Goal: Task Accomplishment & Management: Use online tool/utility

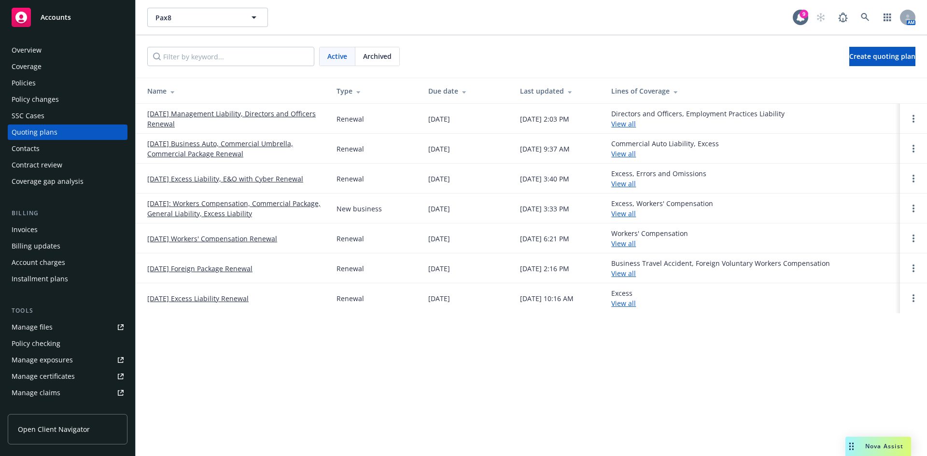
click at [221, 151] on link "10/06/25 Business Auto, Commercial Umbrella, Commercial Package Renewal" at bounding box center [234, 149] width 174 height 20
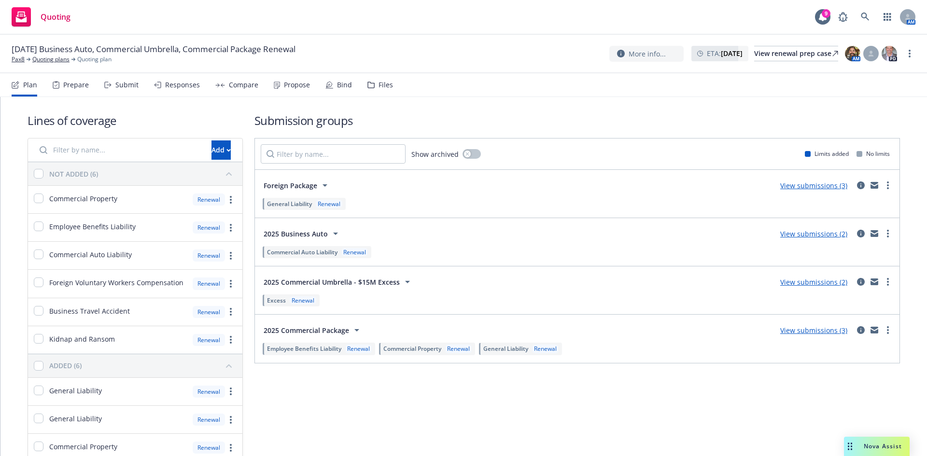
click at [74, 86] on div "Prepare" at bounding box center [76, 85] width 26 height 8
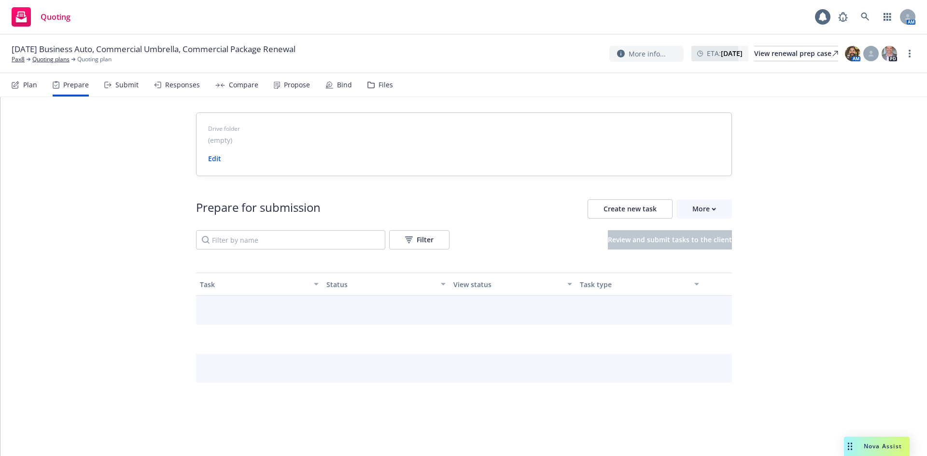
click at [116, 86] on div "Submit" at bounding box center [126, 85] width 23 height 8
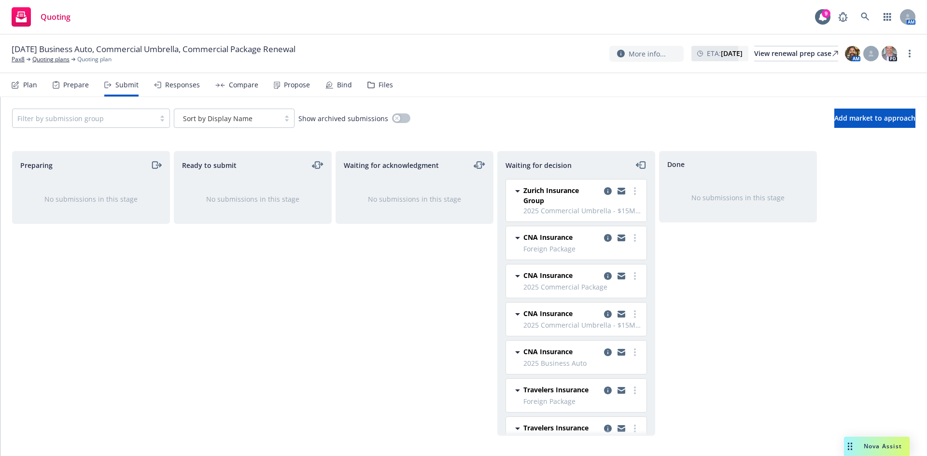
scroll to position [163, 0]
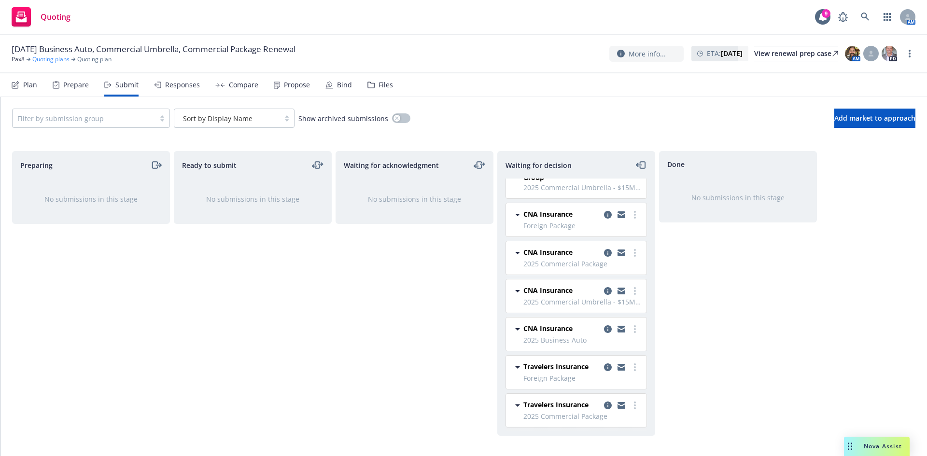
click at [43, 61] on link "Quoting plans" at bounding box center [50, 59] width 37 height 9
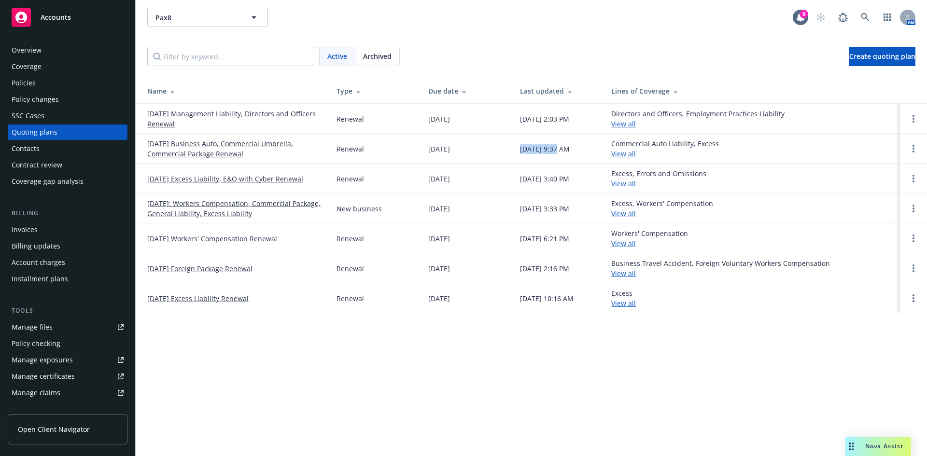
drag, startPoint x: 555, startPoint y: 150, endPoint x: 515, endPoint y: 150, distance: 40.5
click at [515, 150] on td "09/09/2025, 9:37 AM" at bounding box center [558, 149] width 92 height 30
click at [515, 150] on td "[DATE] 9:37 AM" at bounding box center [558, 149] width 92 height 30
drag, startPoint x: 463, startPoint y: 150, endPoint x: 535, endPoint y: 150, distance: 71.9
click at [535, 150] on tr "10/06/25 Business Auto, Commercial Umbrella, Commercial Package Renewal Renewal…" at bounding box center [531, 149] width 791 height 30
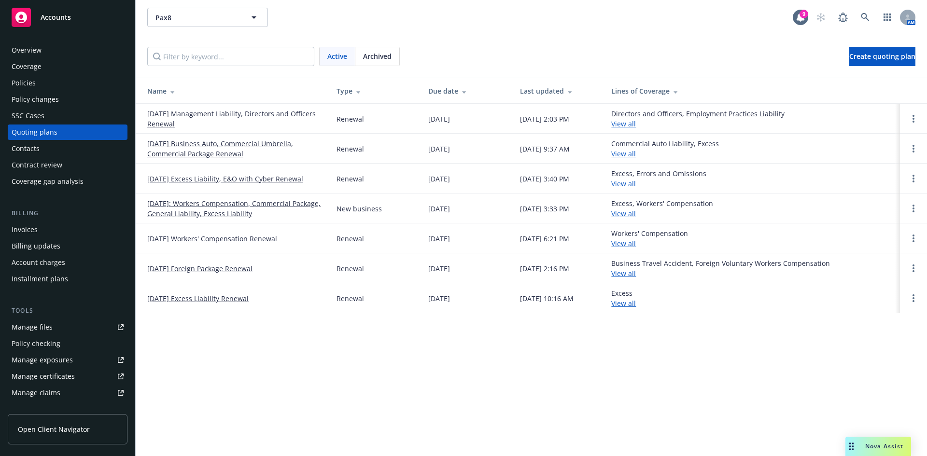
click at [535, 150] on div "[DATE] 9:37 AM" at bounding box center [545, 149] width 50 height 10
click at [198, 179] on link "[DATE] Excess Liability, E&O with Cyber Renewal" at bounding box center [225, 179] width 156 height 10
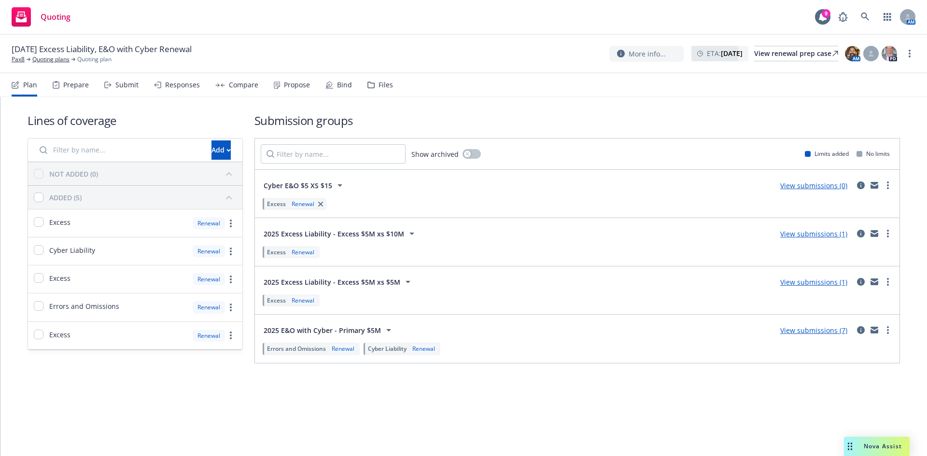
click at [131, 84] on div "Submit" at bounding box center [126, 85] width 23 height 8
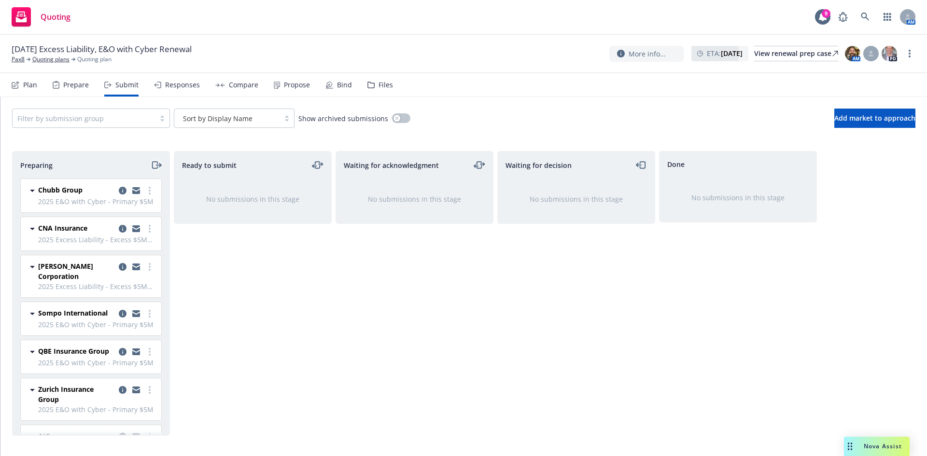
click at [155, 159] on icon "moveRight" at bounding box center [156, 165] width 11 height 12
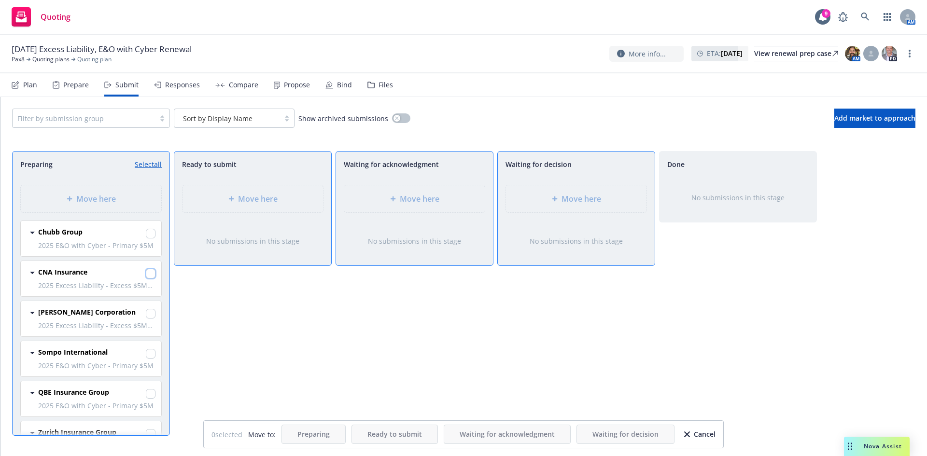
click at [146, 275] on input "checkbox" at bounding box center [151, 274] width 10 height 10
click at [146, 273] on input "checkbox" at bounding box center [151, 274] width 10 height 10
checkbox input "false"
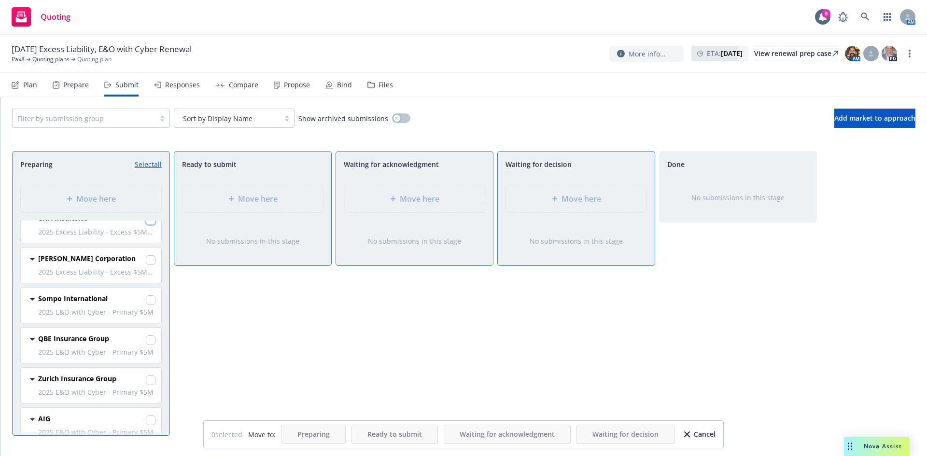
scroll to position [62, 0]
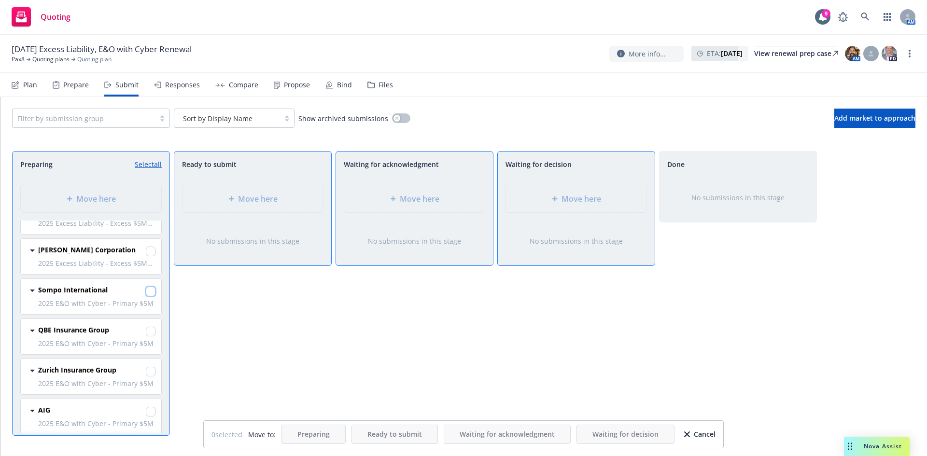
click at [146, 292] on input "checkbox" at bounding box center [151, 292] width 10 height 10
checkbox input "true"
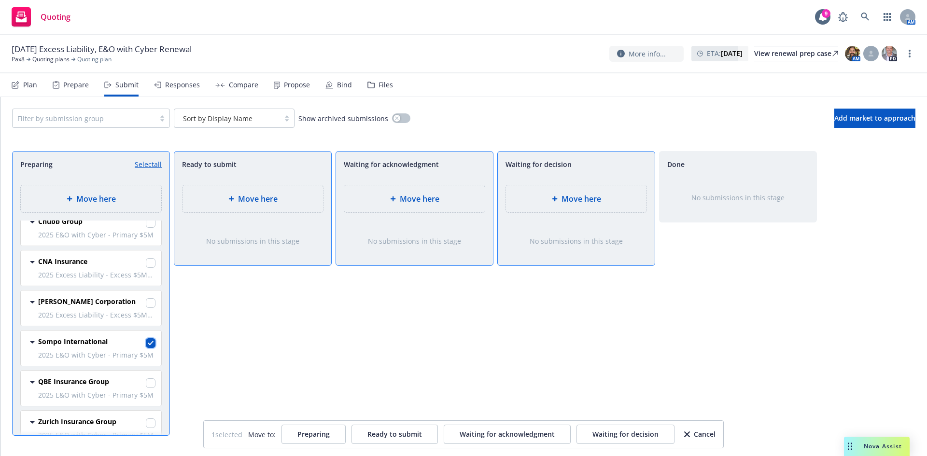
scroll to position [0, 0]
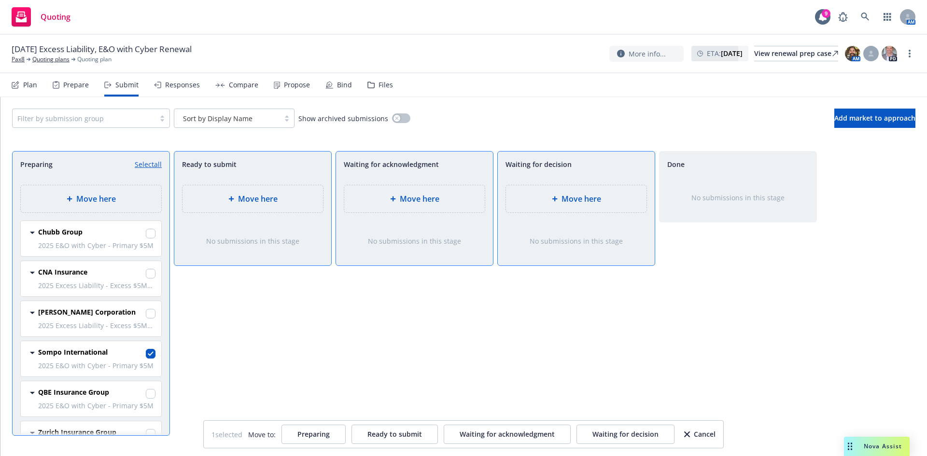
click at [580, 196] on span "Move here" at bounding box center [581, 199] width 40 height 12
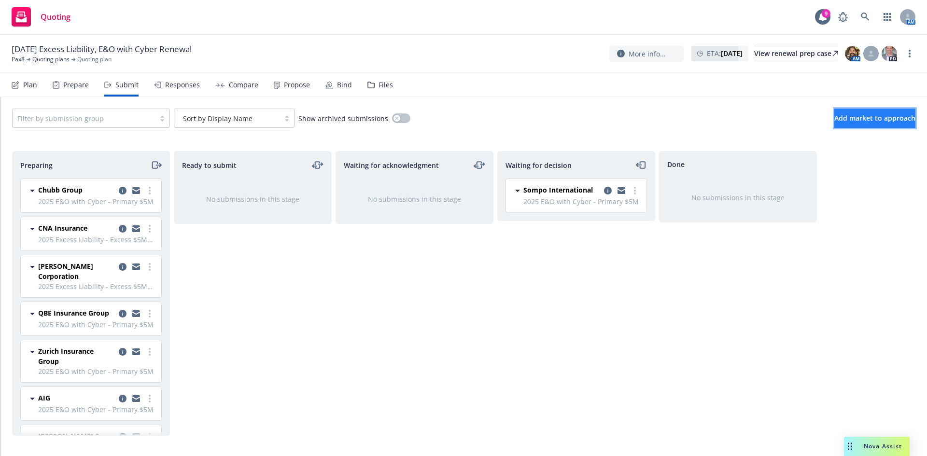
click at [860, 120] on span "Add market to approach" at bounding box center [874, 117] width 81 height 9
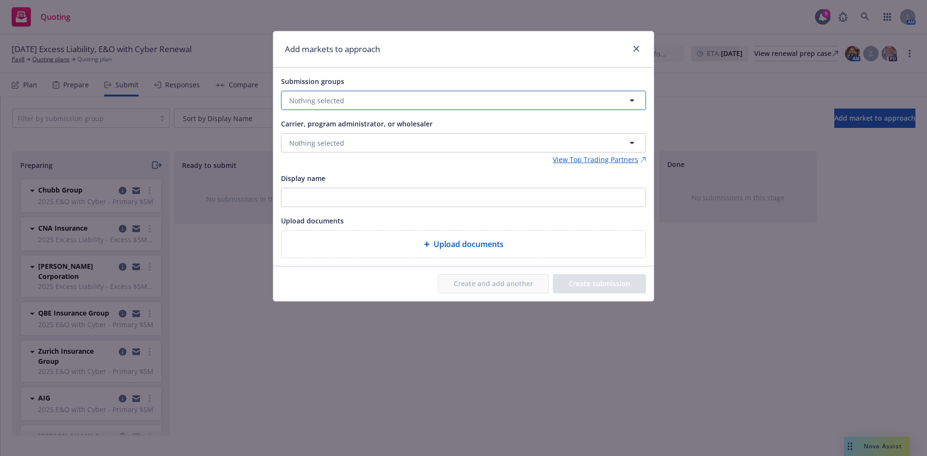
click at [377, 102] on button "Nothing selected" at bounding box center [463, 100] width 365 height 19
click at [421, 62] on div "Add markets to approach" at bounding box center [463, 49] width 380 height 36
click at [350, 141] on button "Nothing selected" at bounding box center [463, 142] width 365 height 19
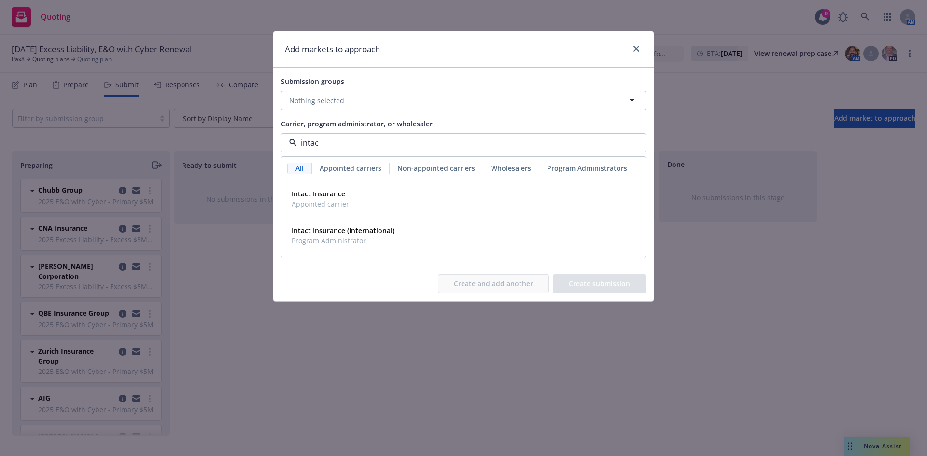
type input "intact"
click at [333, 193] on strong "Intact Insurance" at bounding box center [319, 193] width 54 height 9
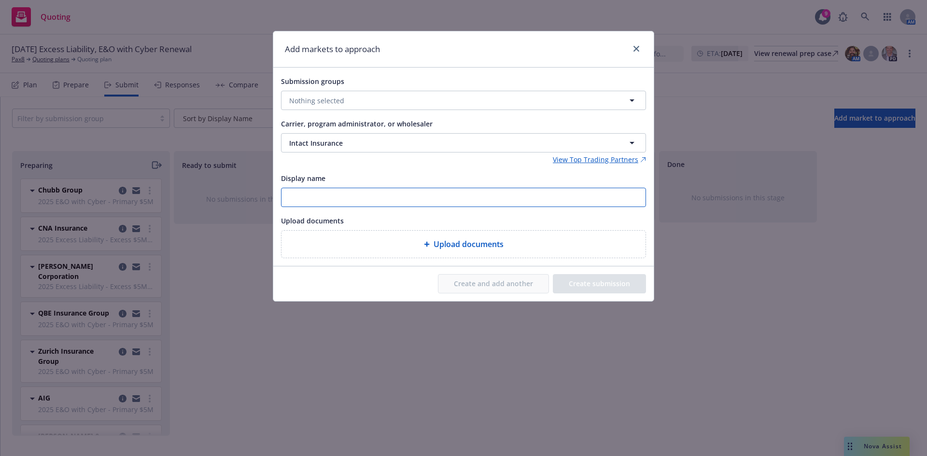
click at [474, 205] on input "Display name" at bounding box center [463, 197] width 364 height 18
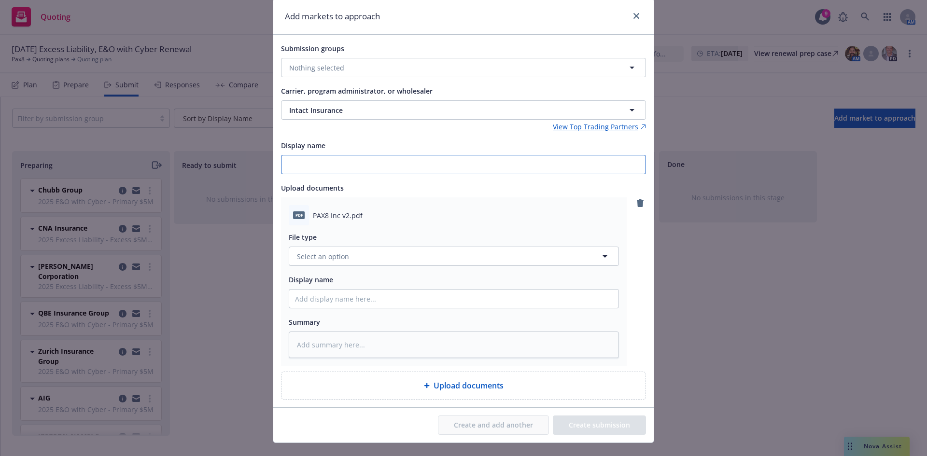
scroll to position [51, 0]
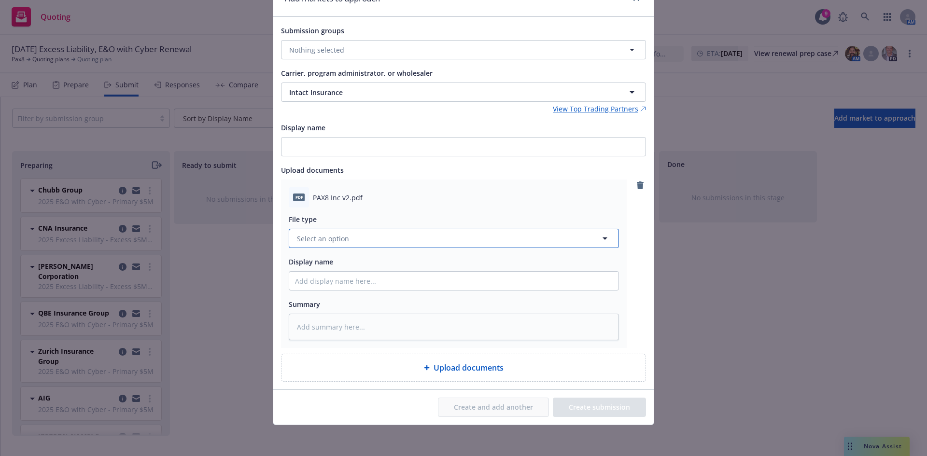
click at [354, 243] on button "Select an option" at bounding box center [454, 238] width 330 height 19
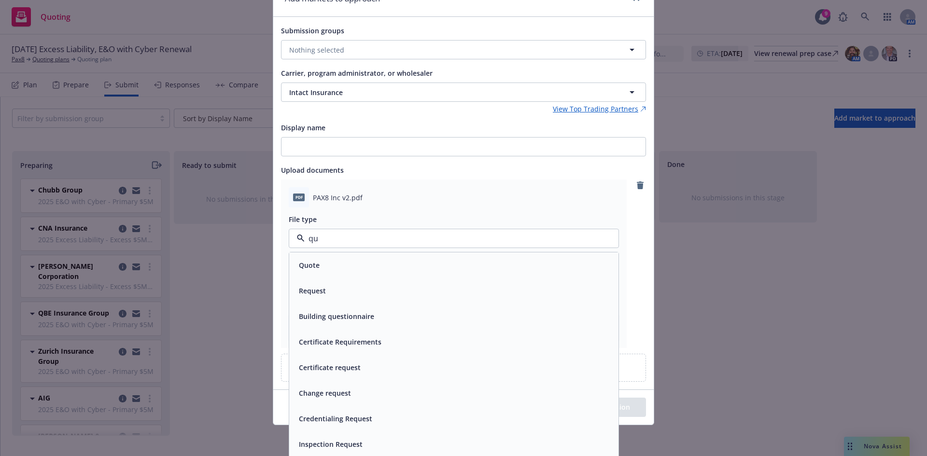
type input "quo"
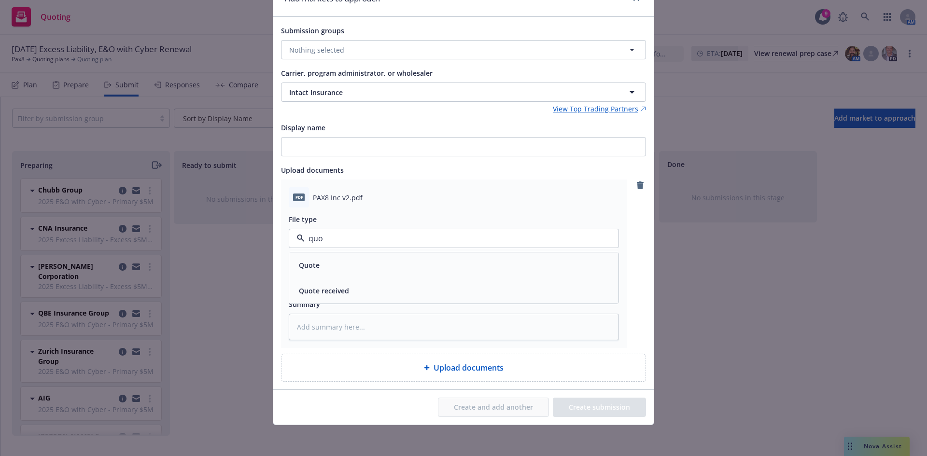
click at [321, 257] on div "Quote" at bounding box center [453, 265] width 329 height 26
type textarea "x"
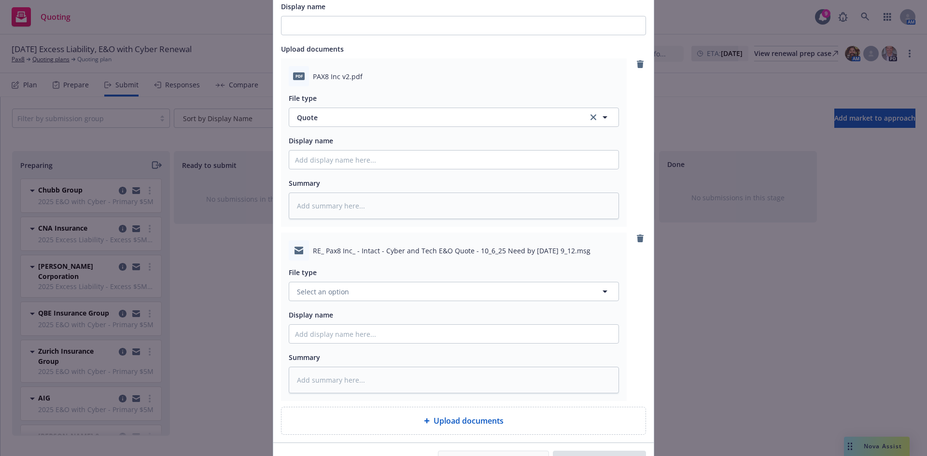
scroll to position [225, 0]
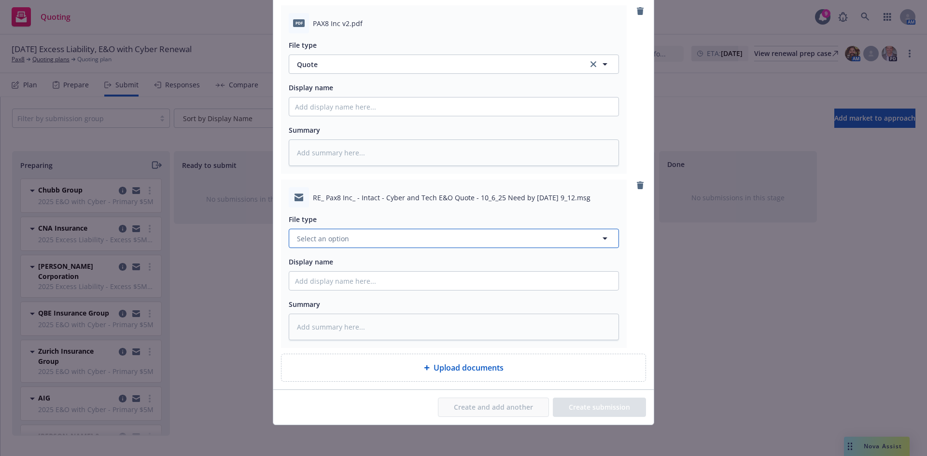
click at [360, 232] on button "Select an option" at bounding box center [454, 238] width 330 height 19
type input "email"
click at [337, 261] on div "Email" at bounding box center [454, 265] width 318 height 14
type textarea "x"
click at [635, 295] on div "RE_ Pax8 Inc_ - Intact - Cyber and Tech E&O Quote - 10_6_25 Need by Friday 9_12…" at bounding box center [463, 264] width 365 height 168
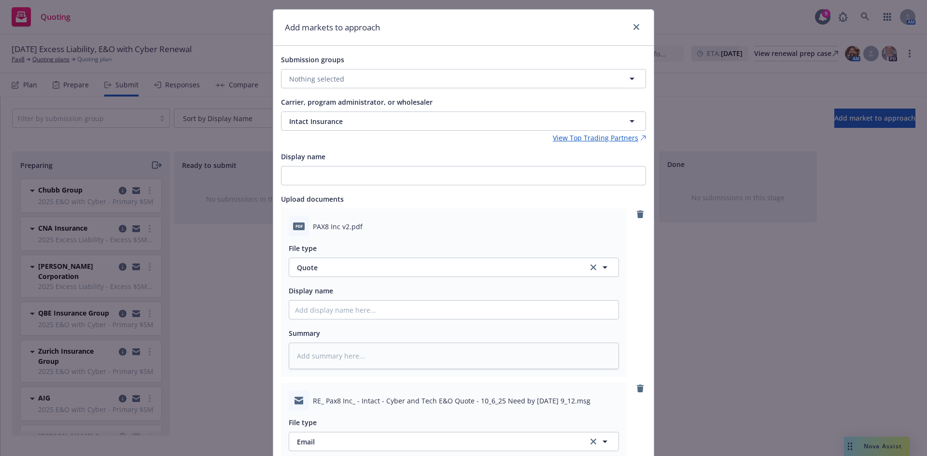
scroll to position [0, 0]
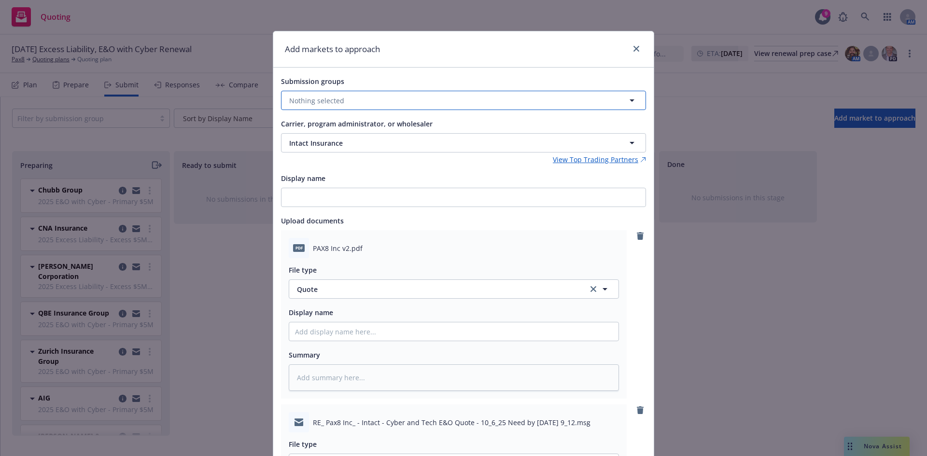
click at [370, 97] on button "Nothing selected" at bounding box center [463, 100] width 365 height 19
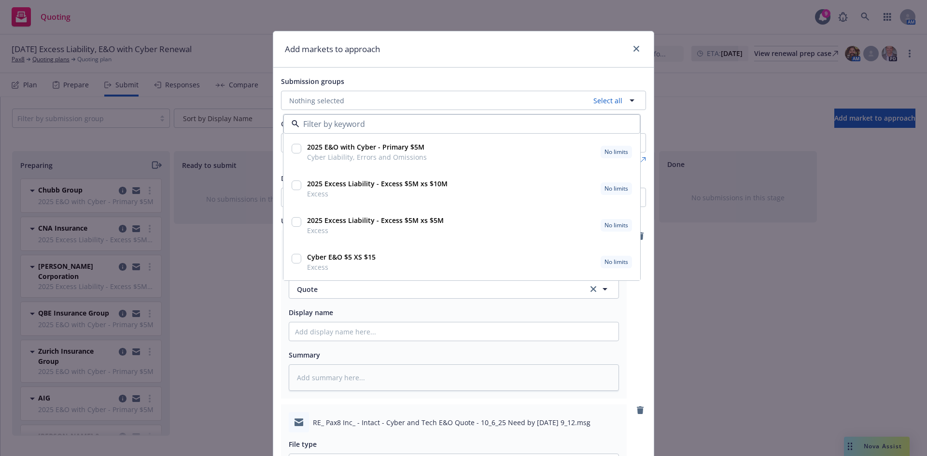
click at [292, 147] on input "checkbox" at bounding box center [297, 149] width 10 height 10
checkbox input "false"
type textarea "x"
checkbox input "true"
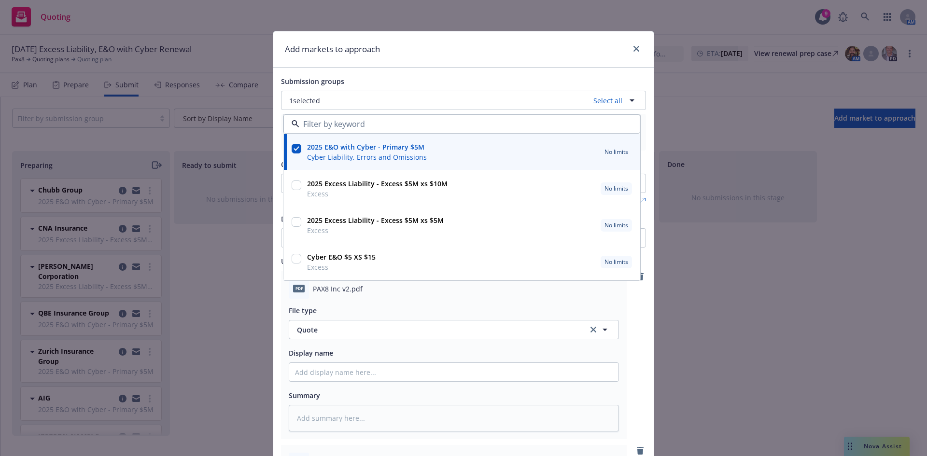
scroll to position [265, 0]
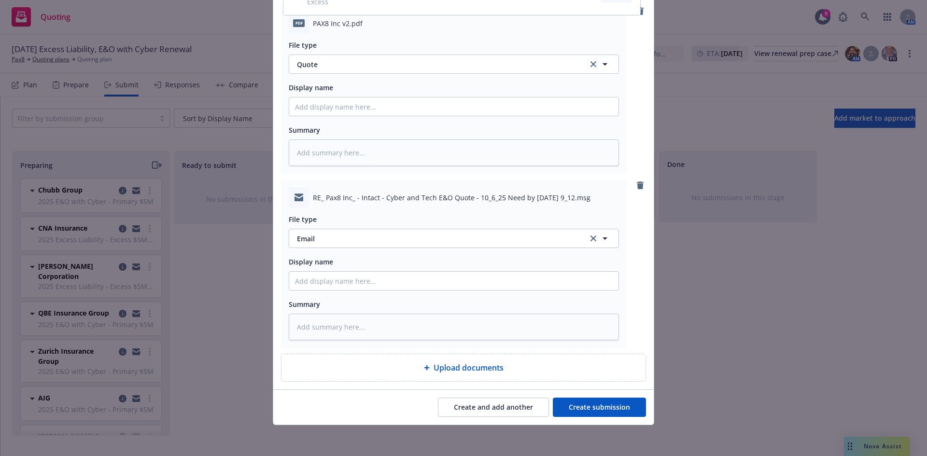
click at [610, 410] on button "Create submission" at bounding box center [599, 407] width 93 height 19
type textarea "x"
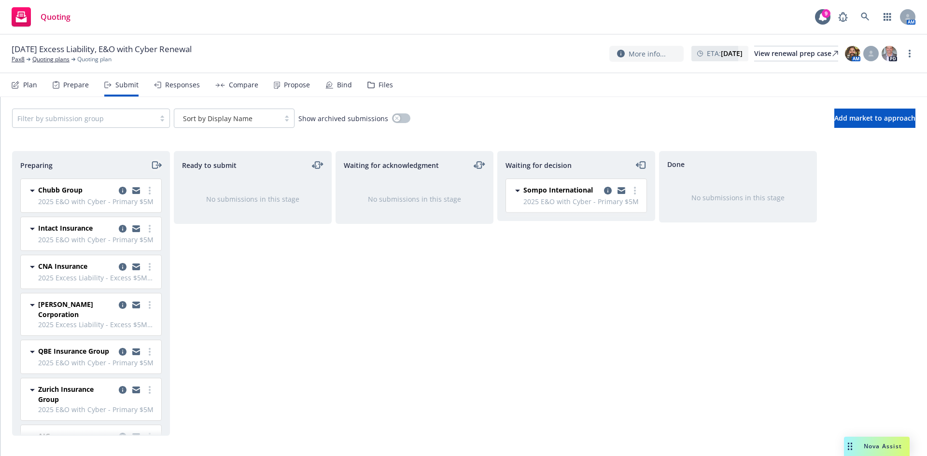
click at [158, 164] on icon "moveRight" at bounding box center [156, 165] width 11 height 12
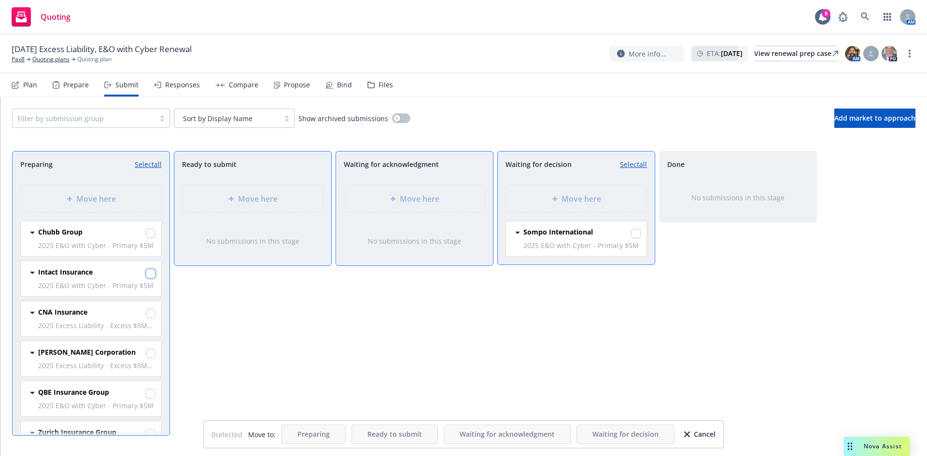
click at [146, 273] on input "checkbox" at bounding box center [151, 274] width 10 height 10
checkbox input "true"
click at [561, 194] on span "Move here" at bounding box center [581, 199] width 40 height 12
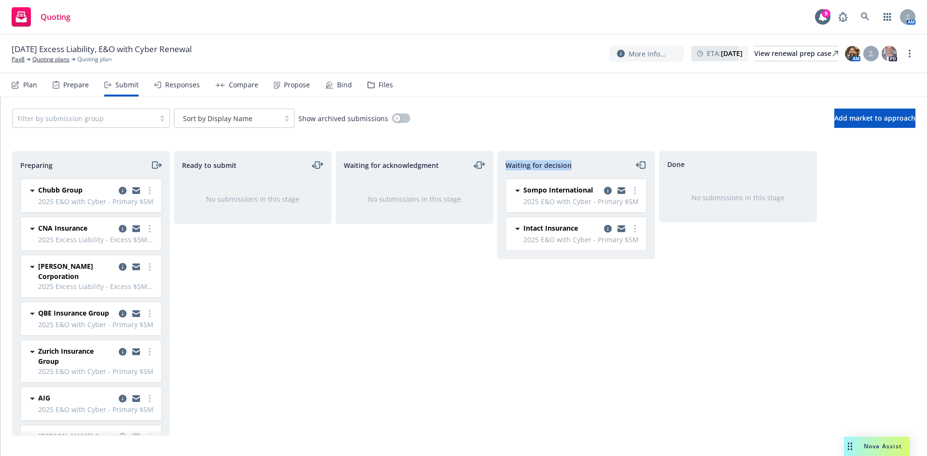
drag, startPoint x: 505, startPoint y: 166, endPoint x: 580, endPoint y: 167, distance: 75.3
click at [580, 167] on div "Waiting for decision" at bounding box center [576, 165] width 157 height 27
click at [580, 167] on div "Waiting for decision" at bounding box center [575, 165] width 141 height 12
drag, startPoint x: 580, startPoint y: 160, endPoint x: 509, endPoint y: 162, distance: 70.5
click at [509, 162] on div "Waiting for decision" at bounding box center [575, 165] width 141 height 12
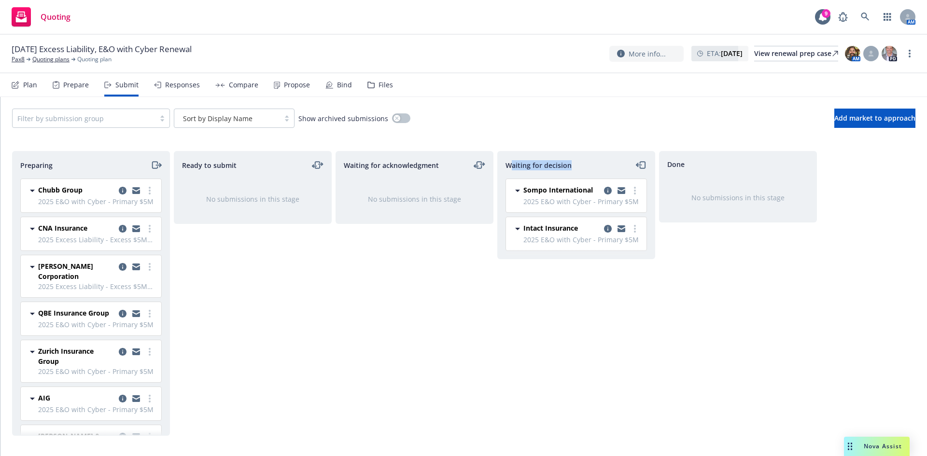
click at [509, 162] on span "Waiting for decision" at bounding box center [538, 165] width 66 height 10
click at [50, 60] on link "Quoting plans" at bounding box center [50, 59] width 37 height 9
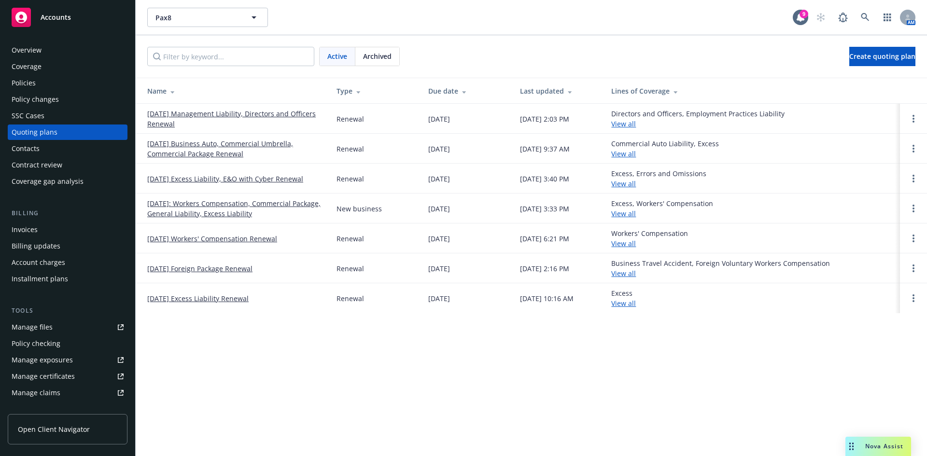
drag, startPoint x: 36, startPoint y: 63, endPoint x: 17, endPoint y: 76, distance: 23.2
click at [36, 63] on div "Coverage" at bounding box center [27, 66] width 30 height 15
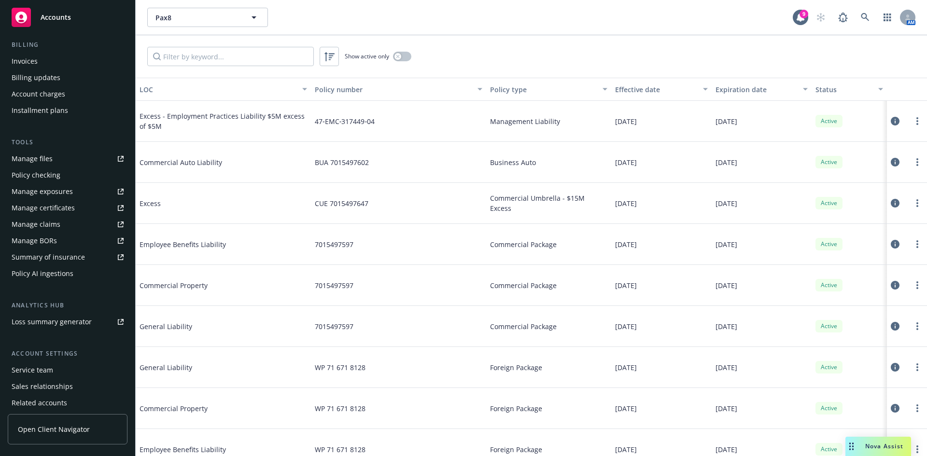
scroll to position [206, 0]
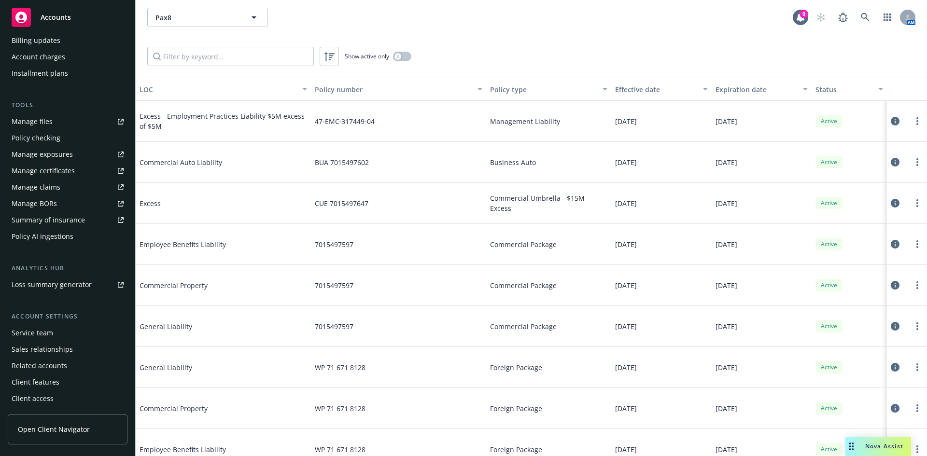
click at [50, 402] on div "Client access" at bounding box center [33, 398] width 42 height 15
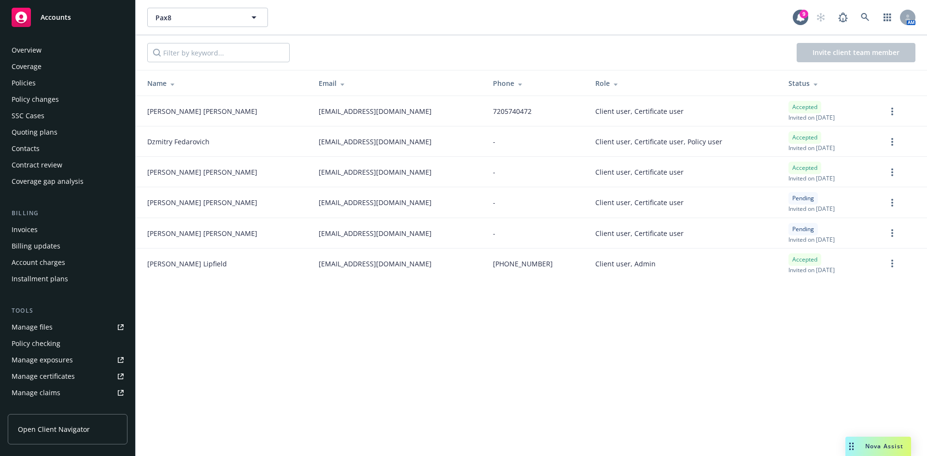
click at [33, 80] on div "Policies" at bounding box center [24, 82] width 24 height 15
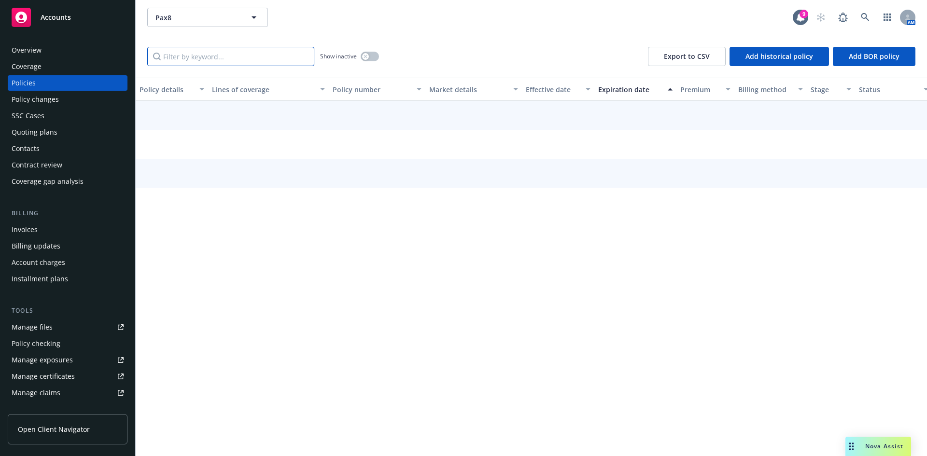
click at [228, 59] on input "Filter by keyword..." at bounding box center [230, 56] width 167 height 19
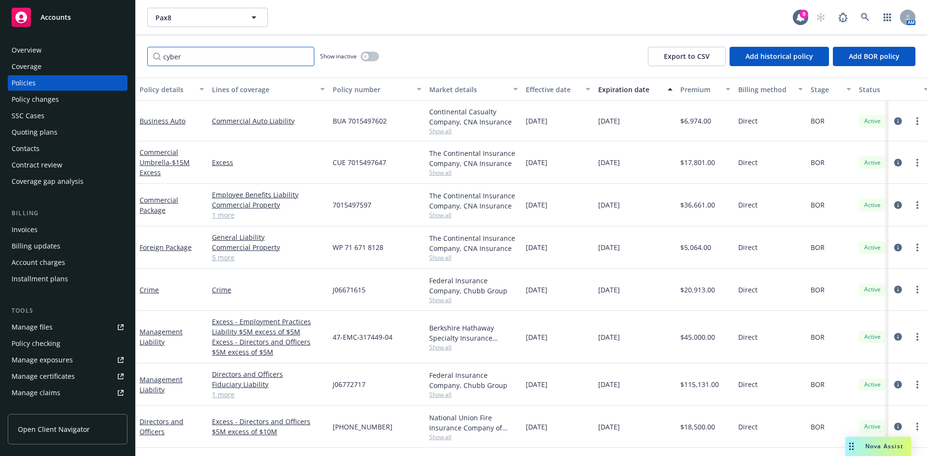
type input "cyber"
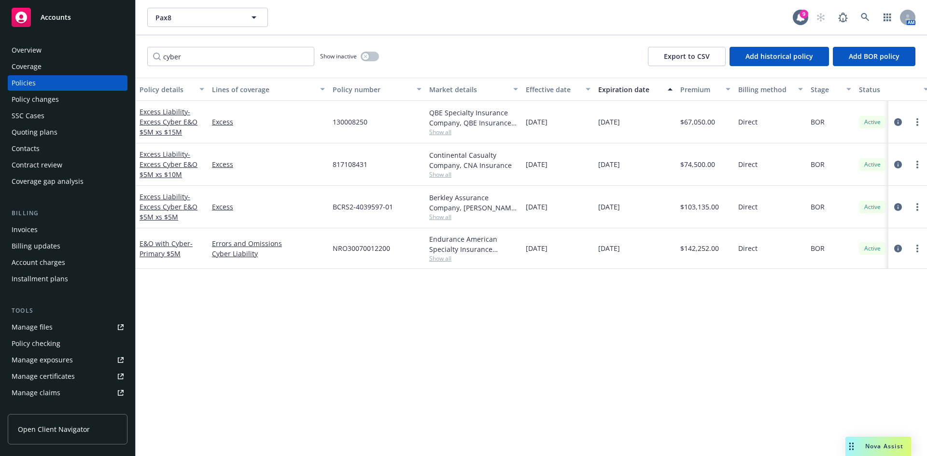
click at [876, 445] on span "Nova Assist" at bounding box center [884, 446] width 38 height 8
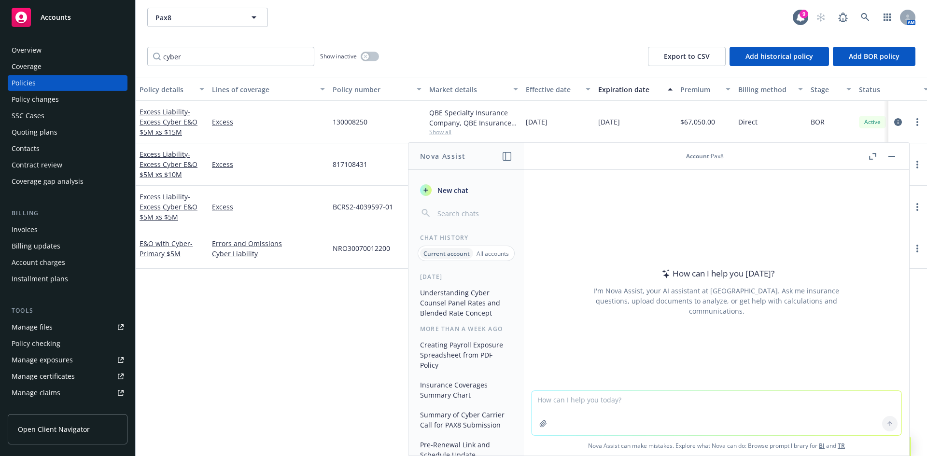
click at [585, 403] on textarea at bounding box center [716, 413] width 370 height 44
paste textarea "International Service Fee is based on 11 countries and goes toward local broker…"
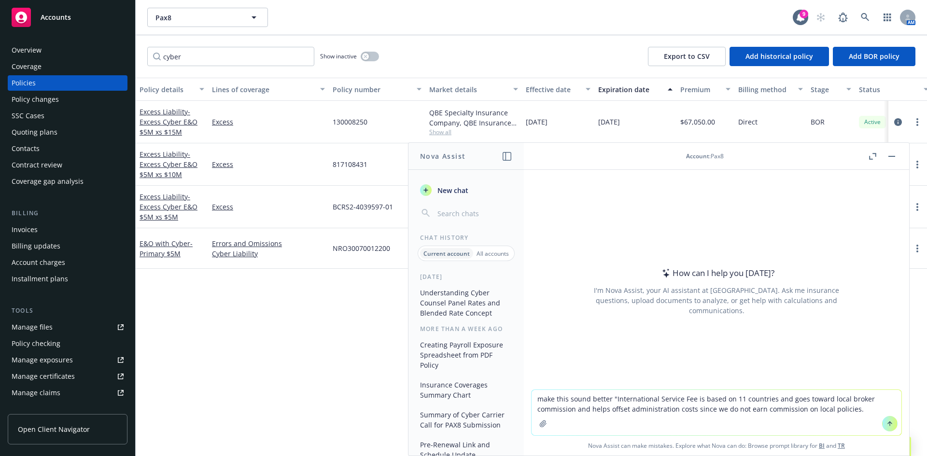
type textarea "make this sound better "International Service Fee is based on 11 countries and …"
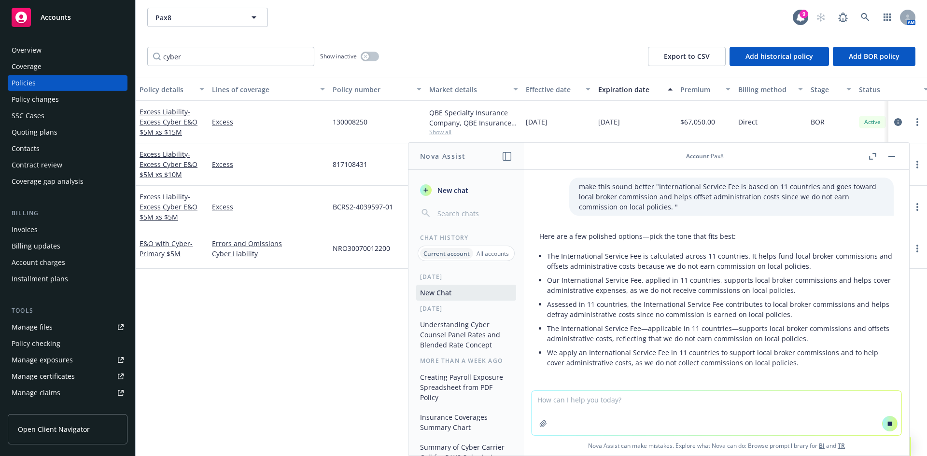
scroll to position [24, 0]
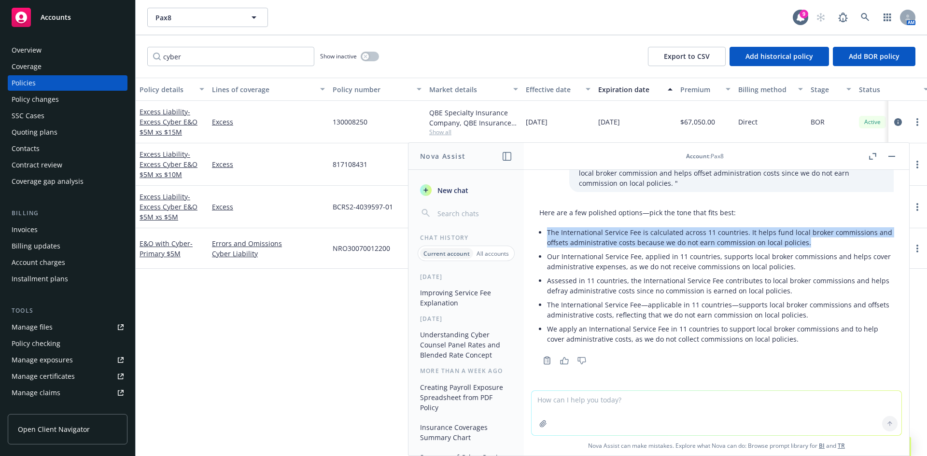
drag, startPoint x: 547, startPoint y: 229, endPoint x: 824, endPoint y: 242, distance: 277.3
click at [824, 242] on p "The International Service Fee is calculated across 11 countries. It helps fund …" at bounding box center [720, 237] width 347 height 20
copy p "The International Service Fee is calculated across 11 countries. It helps fund …"
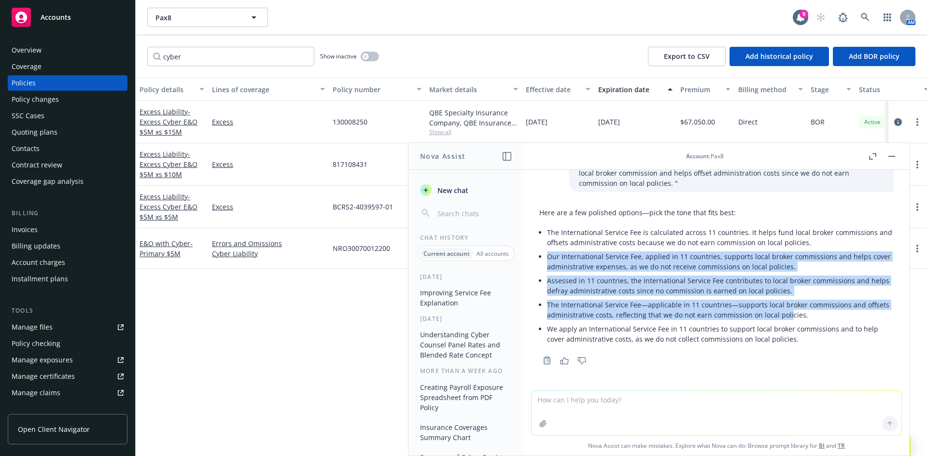
drag, startPoint x: 548, startPoint y: 256, endPoint x: 786, endPoint y: 317, distance: 245.9
click at [786, 317] on ul "The International Service Fee is calculated across 11 countries. It helps fund …" at bounding box center [720, 285] width 347 height 121
click at [786, 317] on p "The International Service Fee—applicable in 11 countries—supports local broker …" at bounding box center [720, 310] width 347 height 20
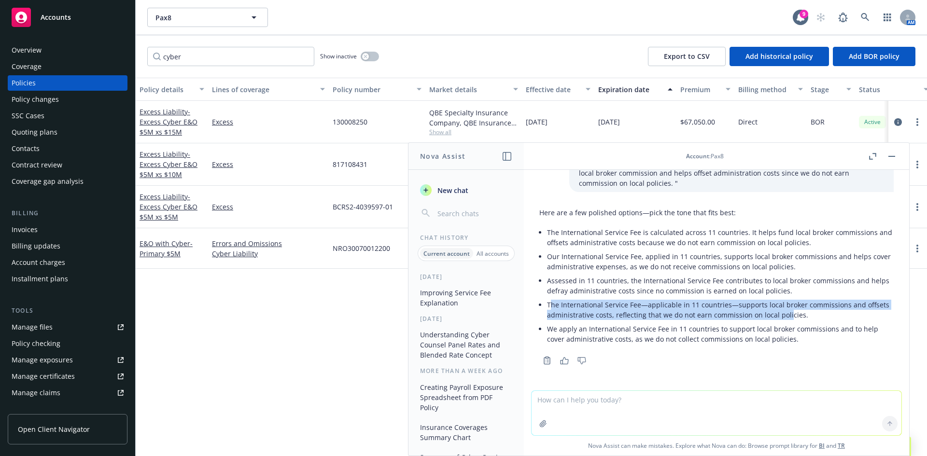
drag, startPoint x: 548, startPoint y: 306, endPoint x: 786, endPoint y: 315, distance: 237.6
click at [786, 315] on p "The International Service Fee—applicable in 11 countries—supports local broker …" at bounding box center [720, 310] width 347 height 20
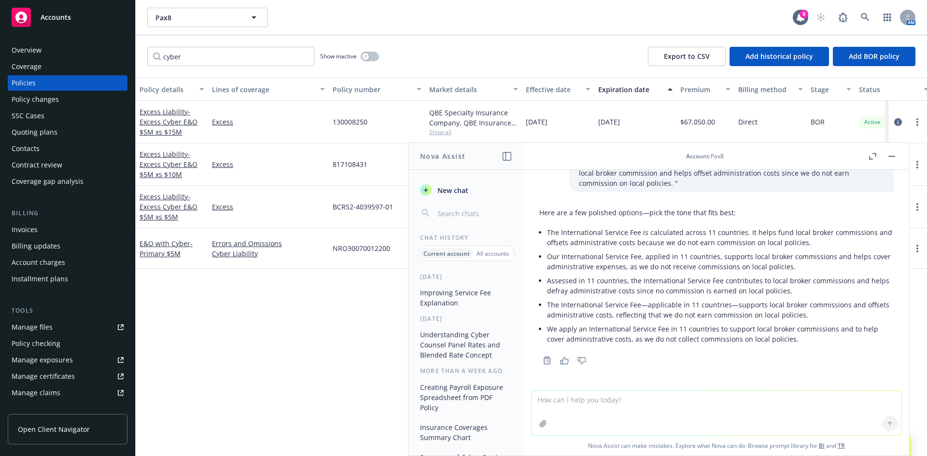
click at [756, 263] on p "Our International Service Fee, applied in 11 countries, supports local broker c…" at bounding box center [720, 261] width 347 height 20
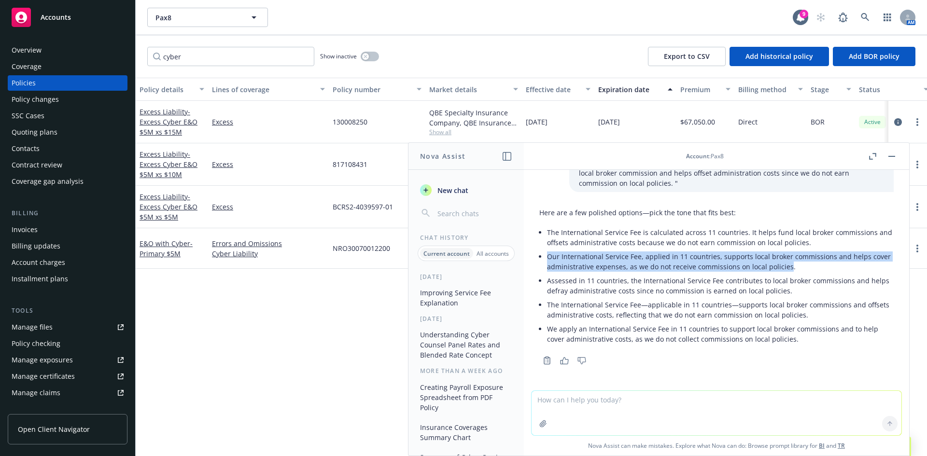
drag, startPoint x: 762, startPoint y: 266, endPoint x: 548, endPoint y: 261, distance: 213.4
click at [548, 261] on p "Our International Service Fee, applied in 11 countries, supports local broker c…" at bounding box center [720, 261] width 347 height 20
copy p "Our International Service Fee, applied in 11 countries, supports local broker c…"
click at [892, 157] on button "button" at bounding box center [892, 157] width 12 height 12
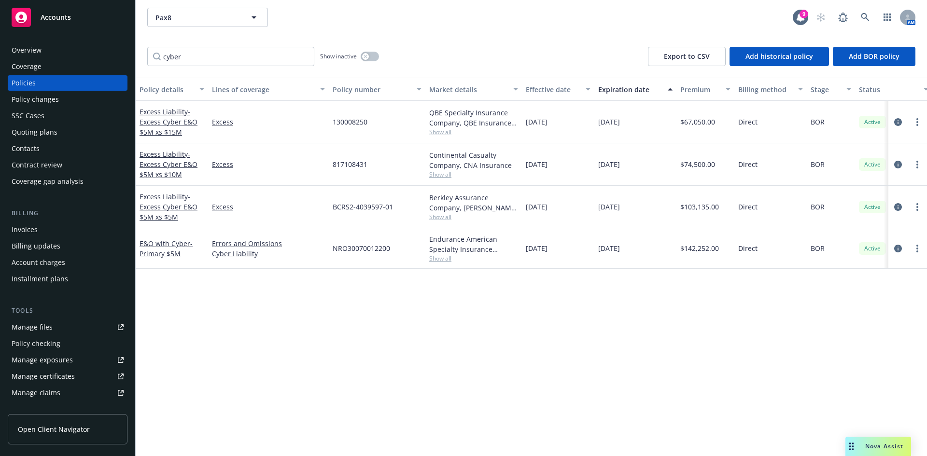
click at [50, 131] on div "Quoting plans" at bounding box center [35, 132] width 46 height 15
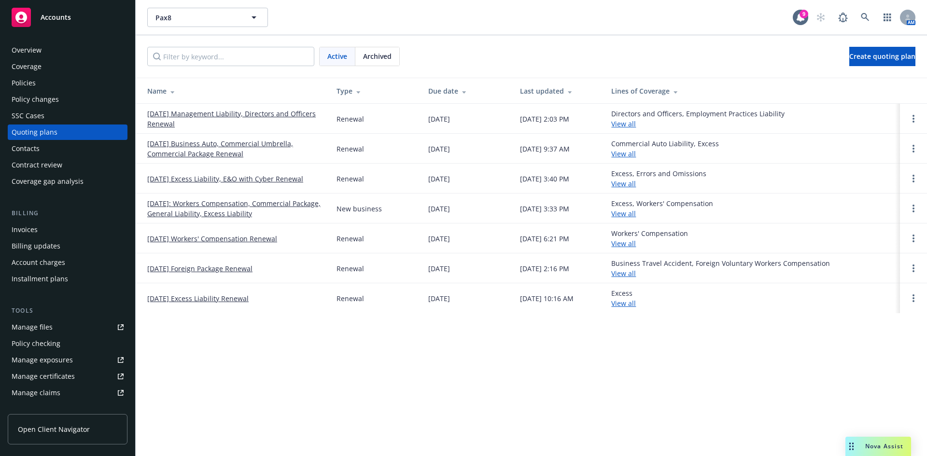
click at [230, 181] on link "[DATE] Excess Liability, E&O with Cyber Renewal" at bounding box center [225, 179] width 156 height 10
